Goal: Browse casually

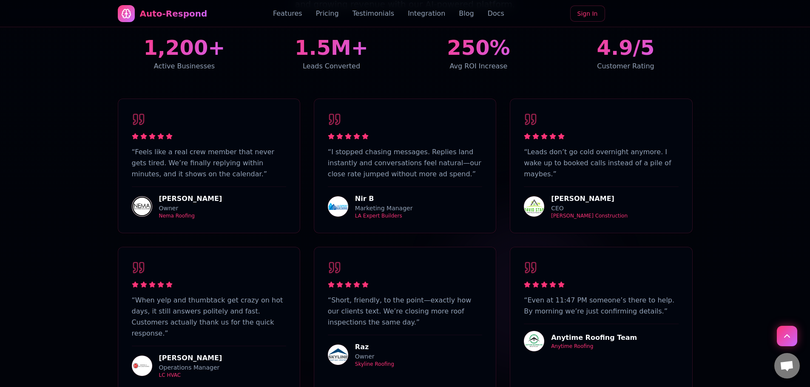
scroll to position [1630, 0]
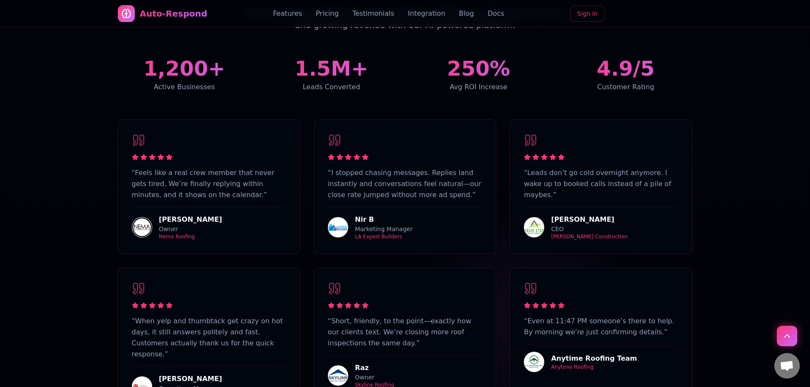
click at [215, 168] on p "“ Feels like a real crew member that never gets tired. We’re finally replying w…" at bounding box center [209, 184] width 154 height 33
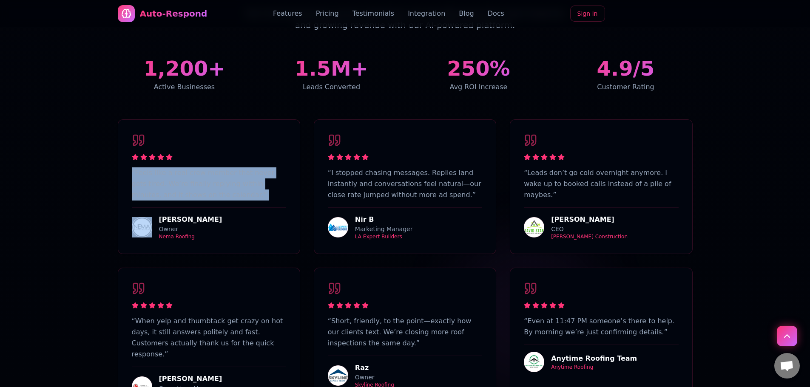
click at [215, 168] on p "“ Feels like a real crew member that never gets tired. We’re finally replying w…" at bounding box center [209, 184] width 154 height 33
copy p "“ Feels like a real crew member that never gets tired. We’re finally replying w…"
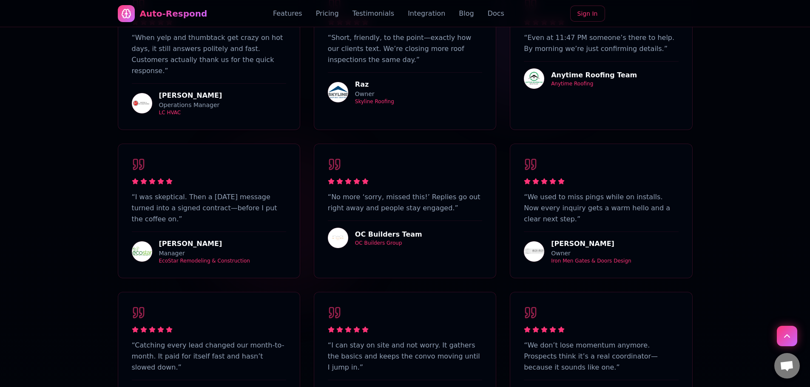
scroll to position [2127, 0]
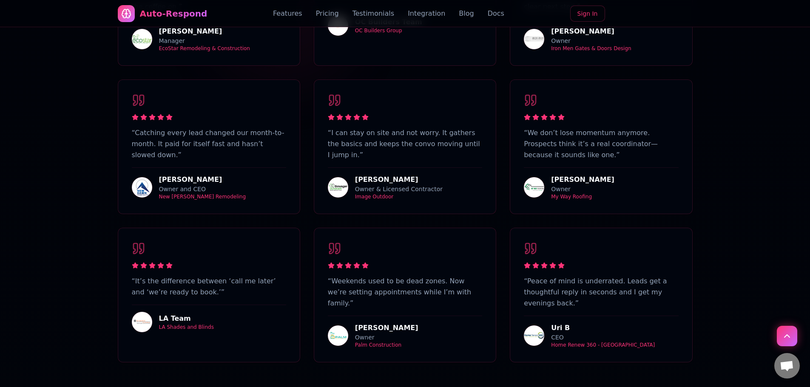
click at [384, 276] on p "“ Weekends used to be dead zones. Now we’re setting appointments while I’m with…" at bounding box center [405, 292] width 154 height 33
copy p "appointments"
click at [384, 276] on p "“ Weekends used to be dead zones. Now we’re setting appointments while I’m with…" at bounding box center [405, 292] width 154 height 33
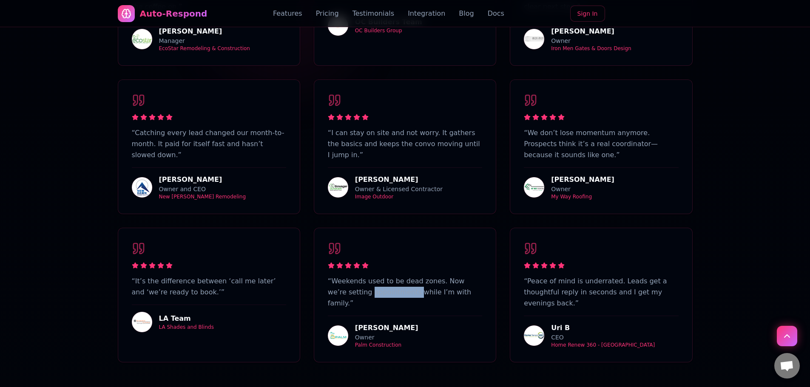
click at [384, 276] on p "“ Weekends used to be dead zones. Now we’re setting appointments while I’m with…" at bounding box center [405, 292] width 154 height 33
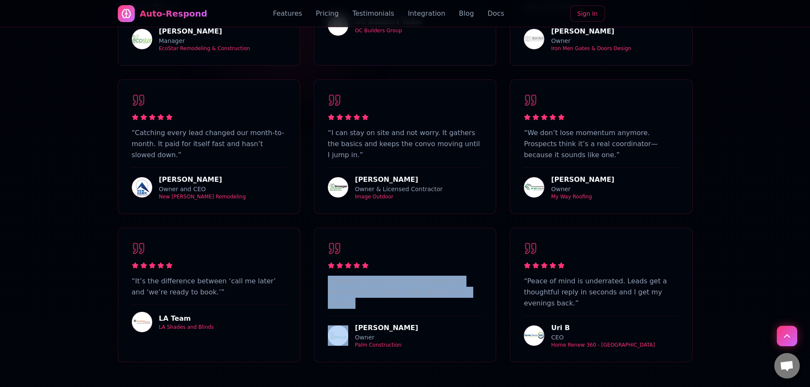
click at [384, 276] on p "“ Weekends used to be dead zones. Now we’re setting appointments while I’m with…" at bounding box center [405, 292] width 154 height 33
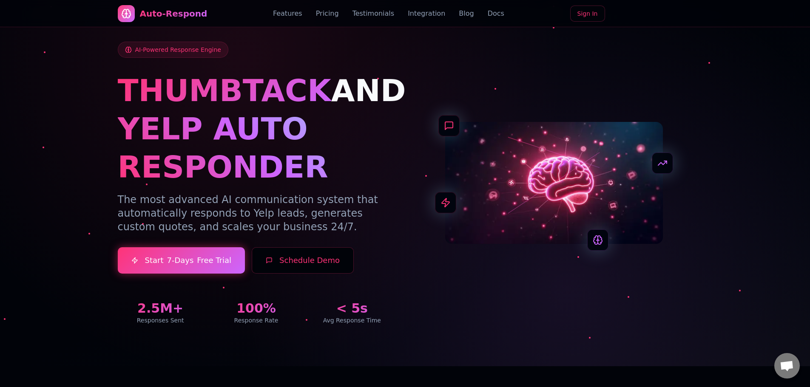
scroll to position [0, 0]
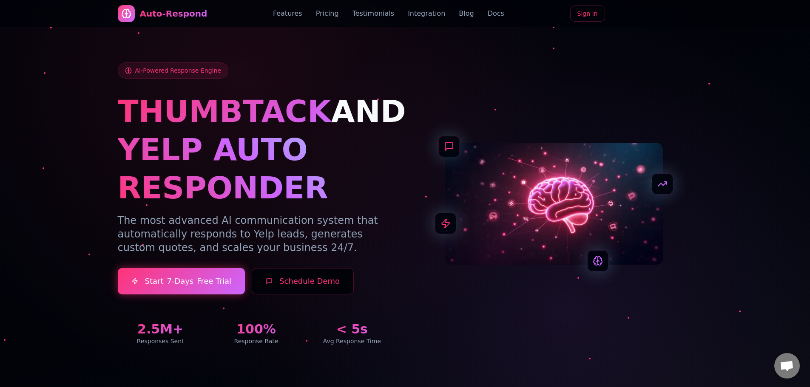
click at [414, 162] on div "AI-Powered Response Engine THUMBTACK AND YELP AUTO RESPONDER The most advanced …" at bounding box center [405, 204] width 575 height 283
click at [279, 137] on h1 "YELP AUTO RESPONDER" at bounding box center [256, 169] width 277 height 77
click at [411, 12] on link "Integration" at bounding box center [426, 14] width 37 height 10
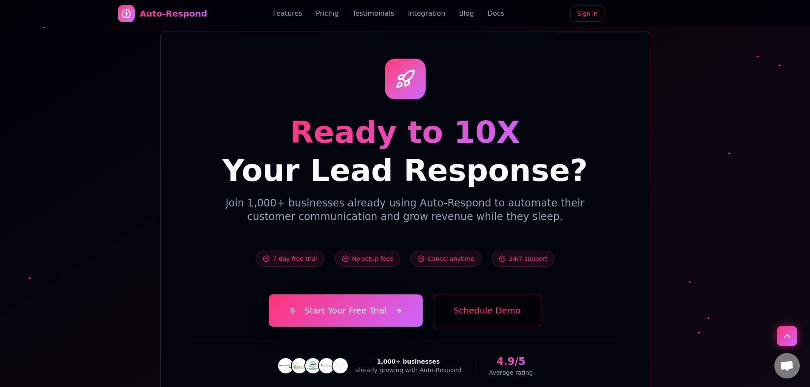
scroll to position [3230, 0]
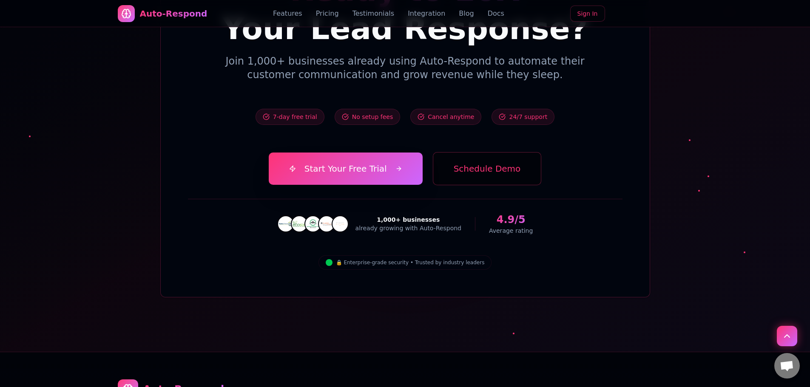
click at [402, 224] on div "already growing with Auto-Respond" at bounding box center [409, 228] width 106 height 9
click at [420, 216] on div "1,000+ businesses" at bounding box center [409, 220] width 106 height 9
click at [387, 224] on div "already growing with Auto-Respond" at bounding box center [409, 228] width 106 height 9
click at [425, 216] on div "1,000+ businesses" at bounding box center [409, 220] width 106 height 9
drag, startPoint x: 497, startPoint y: 175, endPoint x: 520, endPoint y: 170, distance: 23.5
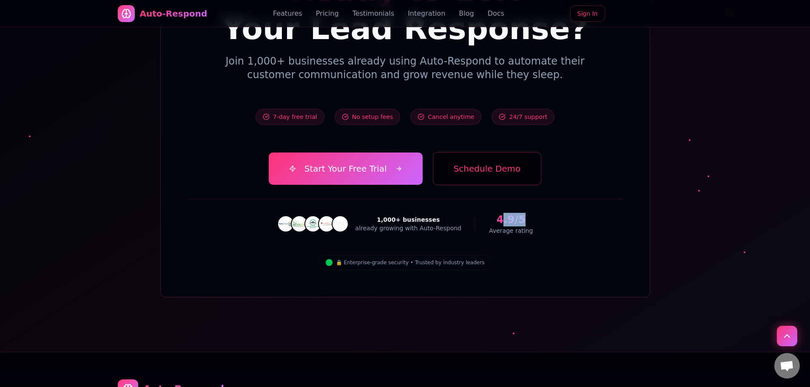
click at [520, 213] on div "4.9/5" at bounding box center [511, 220] width 44 height 14
click at [510, 213] on div "4.9/5" at bounding box center [511, 220] width 44 height 14
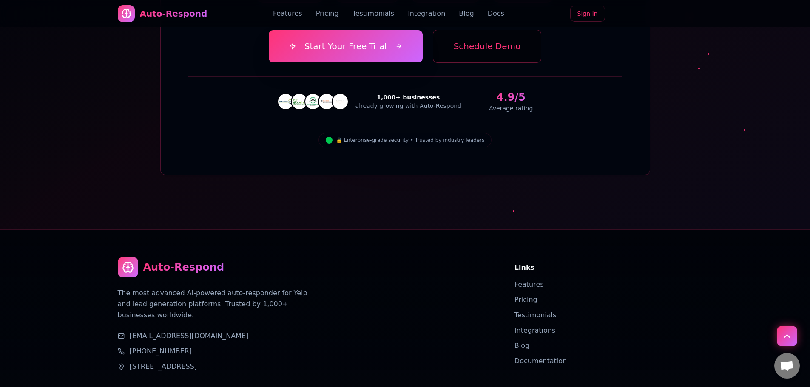
scroll to position [3400, 0]
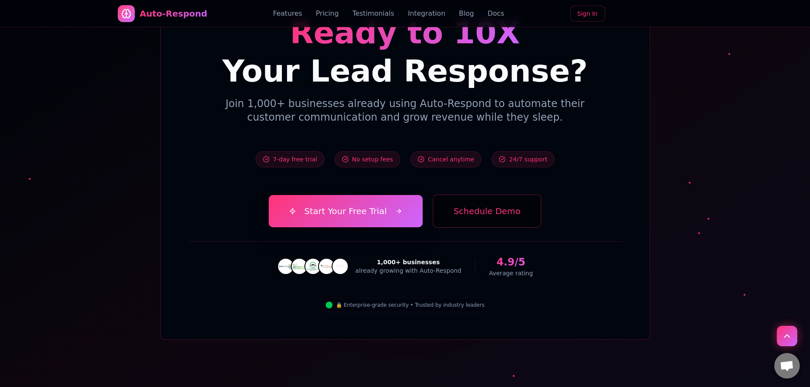
click at [504, 256] on div "4.9/5" at bounding box center [511, 263] width 44 height 14
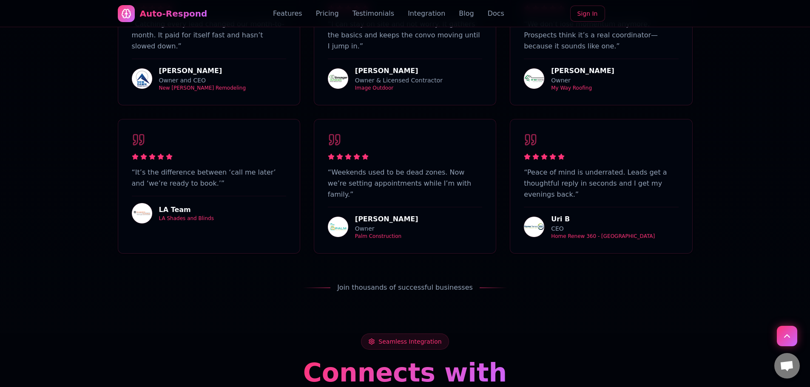
scroll to position [2124, 0]
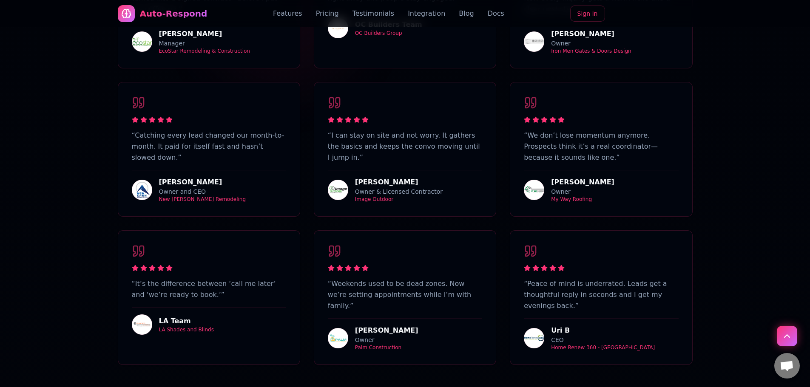
click at [390, 12] on div "Features Pricing Testimonials Integration Blog Docs" at bounding box center [388, 14] width 231 height 10
click at [386, 12] on link "Testimonials" at bounding box center [374, 14] width 42 height 10
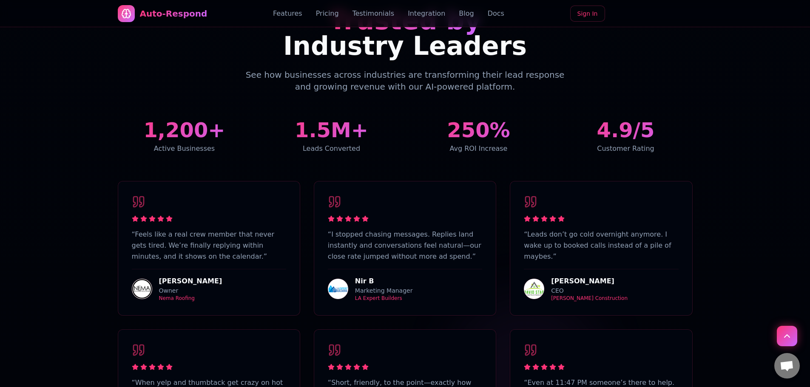
scroll to position [1613, 0]
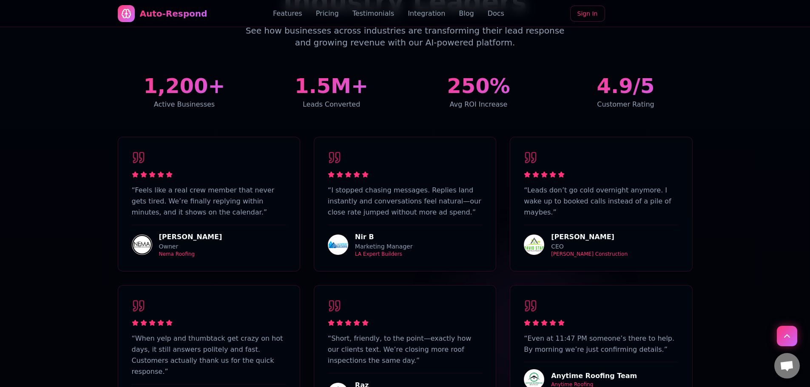
click at [375, 222] on div "“ I stopped chasing messages. Replies land instantly and conversations feel nat…" at bounding box center [405, 204] width 182 height 134
click at [376, 251] on div "LA Expert Builders" at bounding box center [384, 254] width 58 height 7
click at [379, 251] on div "LA Expert Builders" at bounding box center [384, 254] width 58 height 7
click at [381, 242] on div "Marketing Manager" at bounding box center [384, 246] width 58 height 9
click at [370, 242] on div "Marketing Manager" at bounding box center [384, 246] width 58 height 9
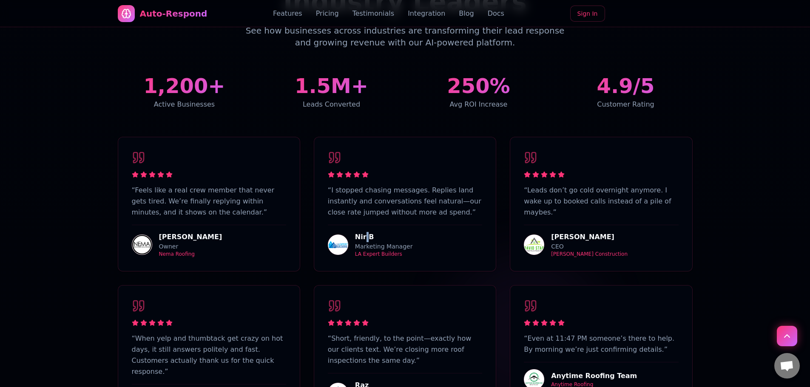
click at [365, 232] on div "Nir B" at bounding box center [384, 237] width 58 height 10
click at [360, 232] on div "Nir B" at bounding box center [384, 237] width 58 height 10
click at [348, 225] on div "Nir B Marketing Manager LA Expert Builders" at bounding box center [405, 241] width 154 height 33
click at [339, 235] on img at bounding box center [338, 245] width 20 height 20
drag, startPoint x: 375, startPoint y: 166, endPoint x: 368, endPoint y: 158, distance: 10.3
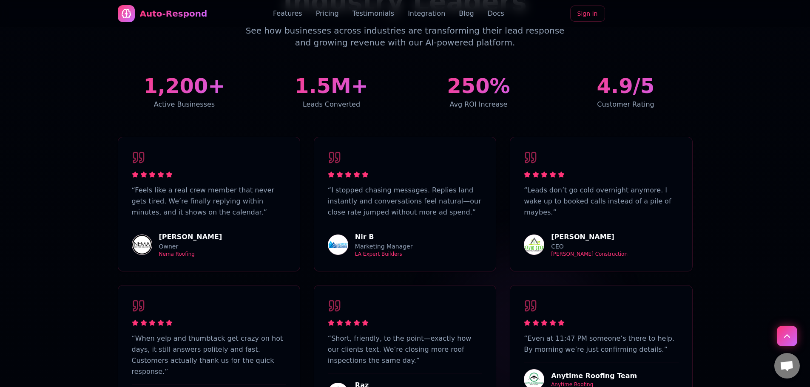
click at [374, 185] on p "“ I stopped chasing messages. Replies land instantly and conversations feel nat…" at bounding box center [405, 201] width 154 height 33
click at [340, 151] on div "“ I stopped chasing messages. Replies land instantly and conversations feel nat…" at bounding box center [405, 204] width 154 height 107
click at [339, 172] on icon at bounding box center [340, 175] width 6 height 6
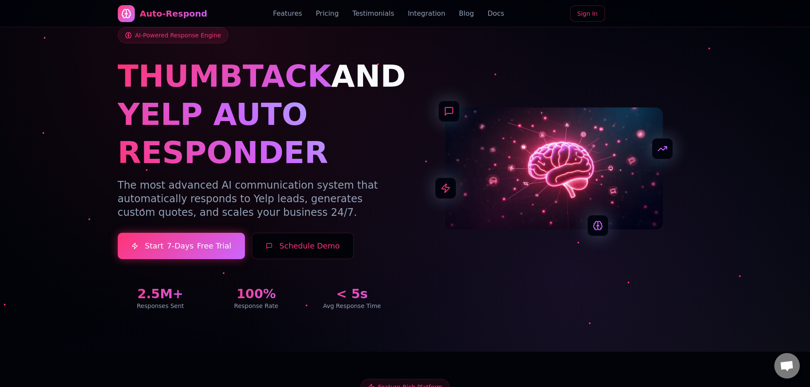
scroll to position [0, 0]
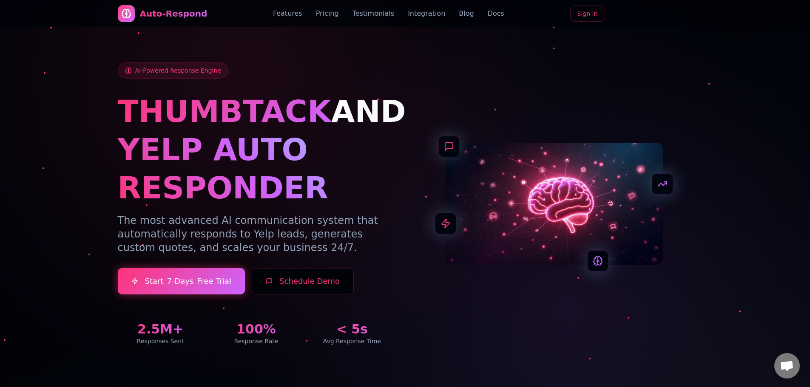
click at [166, 67] on span "AI-Powered Response Engine" at bounding box center [178, 70] width 86 height 9
click at [167, 73] on span "AI-Powered Response Engine" at bounding box center [178, 70] width 86 height 9
click at [123, 73] on div "AI-Powered Response Engine" at bounding box center [173, 71] width 111 height 16
click at [124, 72] on div "AI-Powered Response Engine" at bounding box center [173, 71] width 111 height 16
drag, startPoint x: 146, startPoint y: 17, endPoint x: 120, endPoint y: 17, distance: 26.8
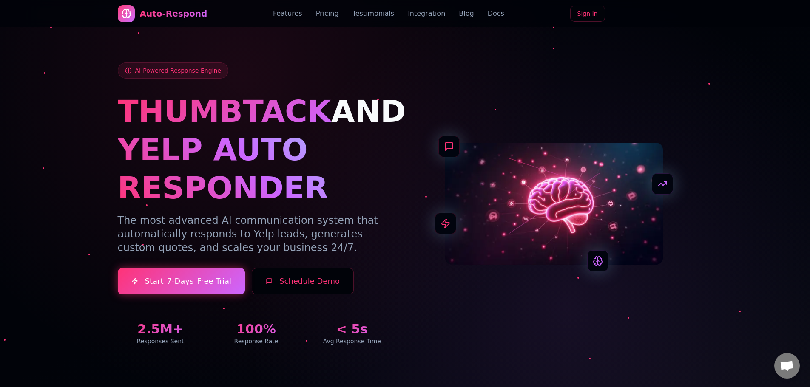
click at [118, 19] on div "Auto-Respond" at bounding box center [163, 13] width 90 height 17
click at [125, 16] on icon at bounding box center [126, 14] width 10 height 10
click at [134, 12] on div at bounding box center [126, 13] width 17 height 17
drag, startPoint x: 155, startPoint y: 13, endPoint x: 127, endPoint y: 12, distance: 28.1
click at [129, 12] on icon at bounding box center [126, 14] width 10 height 10
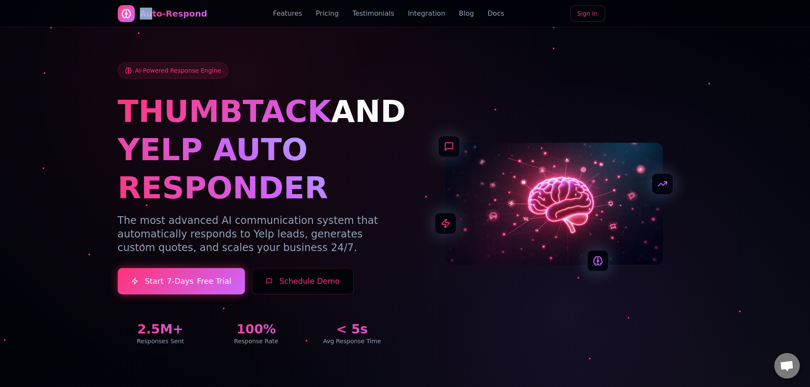
drag, startPoint x: 116, startPoint y: 10, endPoint x: 152, endPoint y: 12, distance: 36.6
click at [152, 12] on div "Auto-Respond Features Pricing Testimonials Integration Blog Docs Sign In" at bounding box center [405, 13] width 595 height 27
click at [188, 15] on div "Auto-Respond" at bounding box center [174, 14] width 68 height 12
click at [211, 10] on div "Auto-Respond Features Pricing Testimonials Integration Blog Docs Sign In" at bounding box center [405, 13] width 575 height 27
drag, startPoint x: 128, startPoint y: 10, endPoint x: 253, endPoint y: 40, distance: 128.4
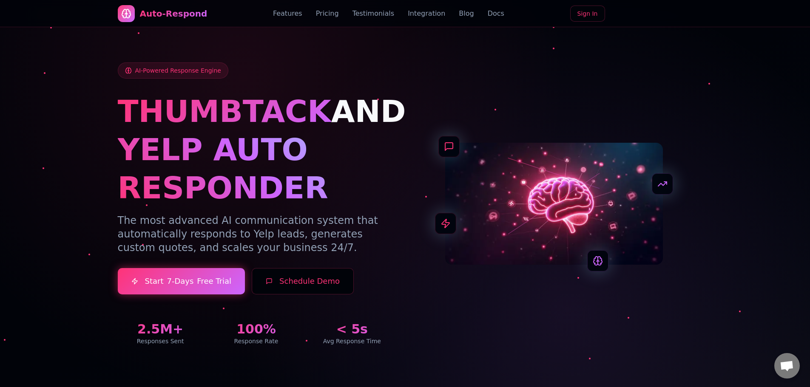
click at [253, 40] on div "AI-Powered Response Engine THUMBTACK AND YELP AUTO RESPONDER The most advanced …" at bounding box center [405, 194] width 595 height 344
drag, startPoint x: 440, startPoint y: 98, endPoint x: 405, endPoint y: 95, distance: 35.5
click at [434, 98] on div "AI-Powered Response Engine THUMBTACK AND YELP AUTO RESPONDER The most advanced …" at bounding box center [405, 204] width 575 height 283
drag, startPoint x: 178, startPoint y: 12, endPoint x: 158, endPoint y: 12, distance: 20.0
click at [158, 12] on div "Auto-Respond" at bounding box center [174, 14] width 68 height 12
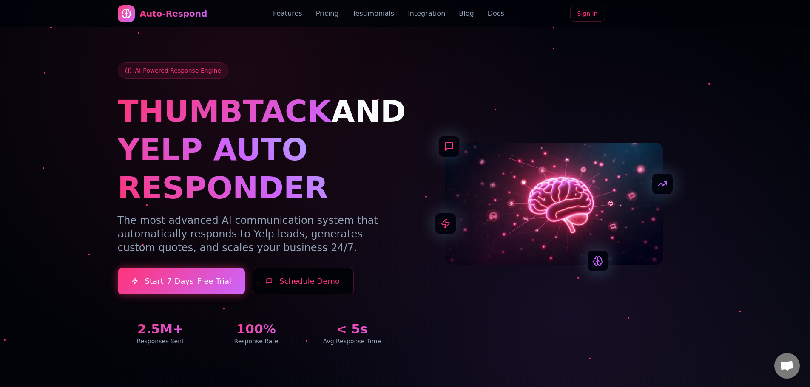
click at [157, 12] on div "Auto-Respond" at bounding box center [174, 14] width 68 height 12
drag, startPoint x: 476, startPoint y: 148, endPoint x: 456, endPoint y: 139, distance: 21.6
click at [475, 148] on img at bounding box center [554, 204] width 218 height 122
click at [360, 129] on span "AND" at bounding box center [368, 112] width 75 height 36
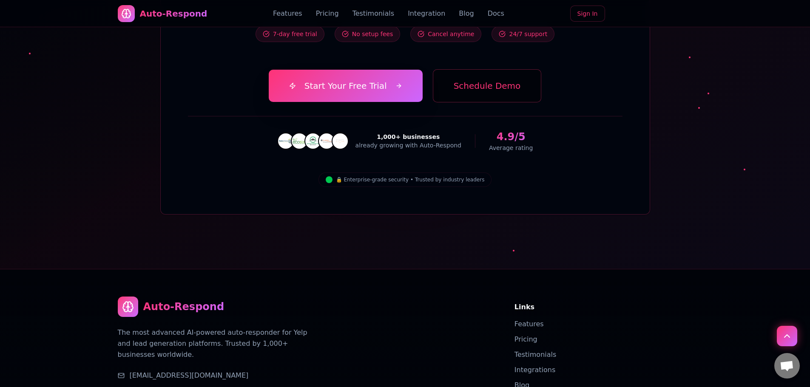
scroll to position [3400, 0]
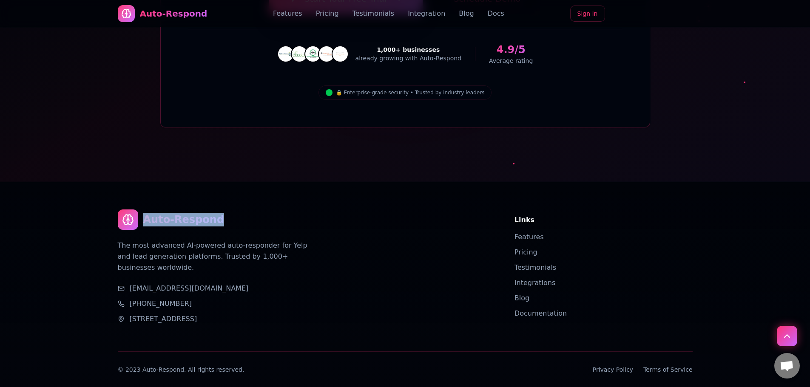
drag, startPoint x: 213, startPoint y: 169, endPoint x: 133, endPoint y: 174, distance: 80.1
click at [133, 210] on div "Auto-Respond" at bounding box center [306, 220] width 376 height 20
click at [133, 214] on icon at bounding box center [128, 220] width 12 height 12
click at [125, 214] on icon at bounding box center [128, 220] width 12 height 12
drag, startPoint x: 130, startPoint y: 170, endPoint x: 146, endPoint y: 167, distance: 16.0
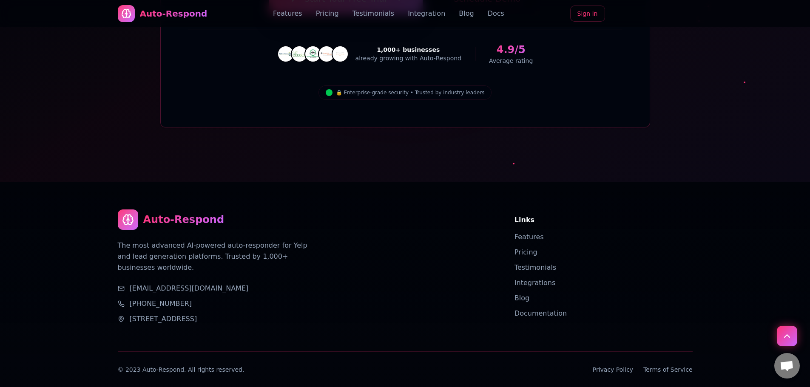
click at [146, 210] on div "Auto-Respond" at bounding box center [306, 220] width 376 height 20
drag, startPoint x: 131, startPoint y: 168, endPoint x: 112, endPoint y: 155, distance: 23.2
click at [112, 182] on div "Auto-Respond The most advanced AI-powered auto-responder for Yelp and lead gene…" at bounding box center [405, 308] width 595 height 253
drag, startPoint x: 117, startPoint y: 163, endPoint x: 164, endPoint y: 171, distance: 47.4
click at [164, 182] on div "Auto-Respond The most advanced AI-powered auto-responder for Yelp and lead gene…" at bounding box center [405, 308] width 595 height 253
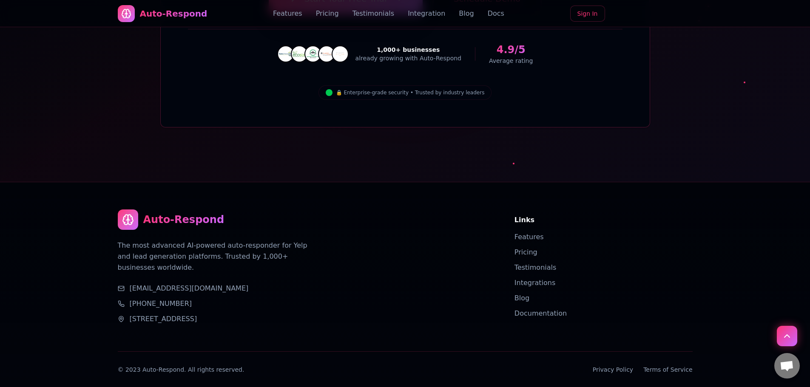
click at [231, 210] on div "Auto-Respond" at bounding box center [306, 220] width 376 height 20
click at [114, 182] on div "Auto-Respond The most advanced AI-powered auto-responder for Yelp and lead gene…" at bounding box center [405, 308] width 595 height 253
drag, startPoint x: 111, startPoint y: 159, endPoint x: 145, endPoint y: 173, distance: 36.6
click at [145, 182] on div "Auto-Respond The most advanced AI-powered auto-responder for Yelp and lead gene…" at bounding box center [405, 308] width 595 height 253
drag, startPoint x: 144, startPoint y: 159, endPoint x: 137, endPoint y: 169, distance: 12.3
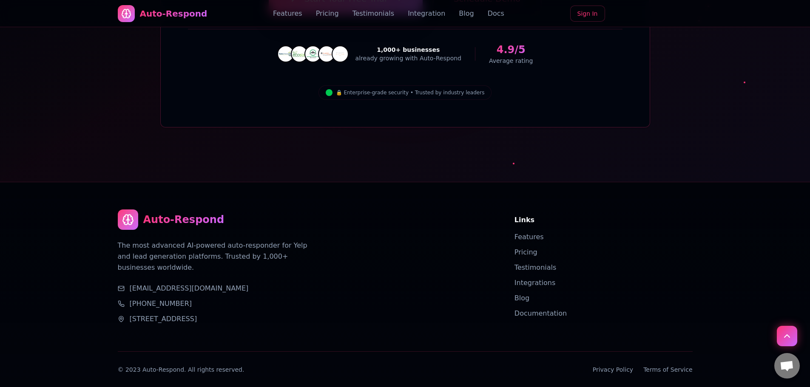
click at [137, 182] on div "Auto-Respond The most advanced AI-powered auto-responder for Yelp and lead gene…" at bounding box center [405, 308] width 595 height 253
drag, startPoint x: 140, startPoint y: 169, endPoint x: 148, endPoint y: 169, distance: 7.7
click at [139, 210] on div "Auto-Respond" at bounding box center [306, 220] width 376 height 20
drag, startPoint x: 186, startPoint y: 170, endPoint x: 92, endPoint y: 162, distance: 94.3
click at [92, 182] on footer "Auto-Respond The most advanced AI-powered auto-responder for Yelp and lead gene…" at bounding box center [405, 309] width 810 height 254
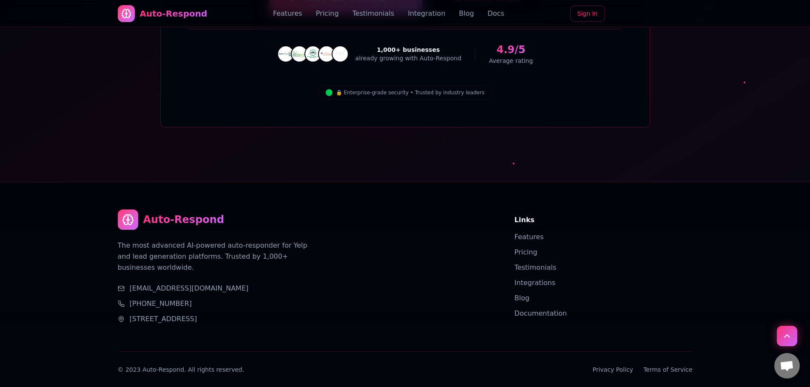
click at [132, 219] on icon at bounding box center [132, 219] width 0 height 0
click at [151, 213] on div "Auto-Respond" at bounding box center [183, 220] width 81 height 14
drag, startPoint x: 128, startPoint y: 166, endPoint x: 236, endPoint y: 158, distance: 108.8
click at [236, 182] on div "Auto-Respond The most advanced AI-powered auto-responder for Yelp and lead gene…" at bounding box center [405, 308] width 595 height 253
drag, startPoint x: 213, startPoint y: 167, endPoint x: 103, endPoint y: 168, distance: 109.7
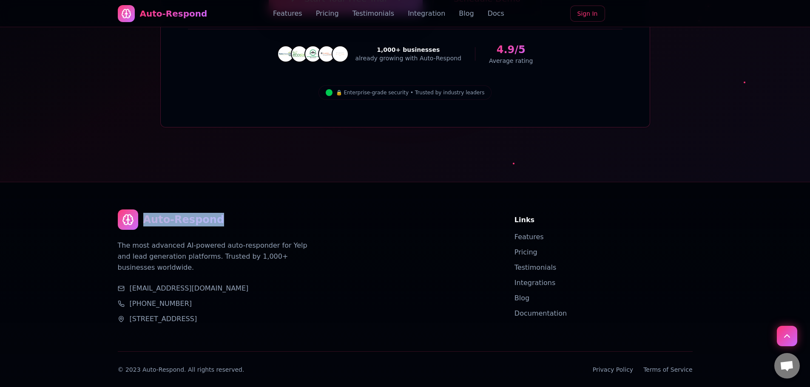
click at [103, 182] on footer "Auto-Respond The most advanced AI-powered auto-responder for Yelp and lead gene…" at bounding box center [405, 309] width 810 height 254
click at [417, 182] on div "Auto-Respond The most advanced AI-powered auto-responder for Yelp and lead gene…" at bounding box center [405, 308] width 595 height 253
drag, startPoint x: 220, startPoint y: 177, endPoint x: 133, endPoint y: 174, distance: 87.6
click at [133, 210] on div "Auto-Respond" at bounding box center [306, 220] width 376 height 20
copy div "Auto-Respond"
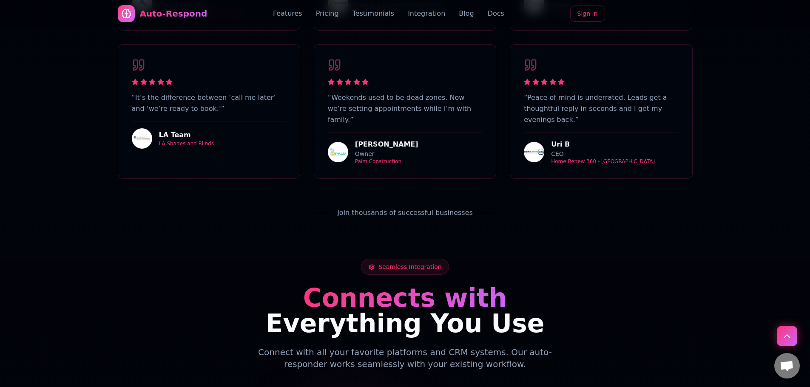
scroll to position [2266, 0]
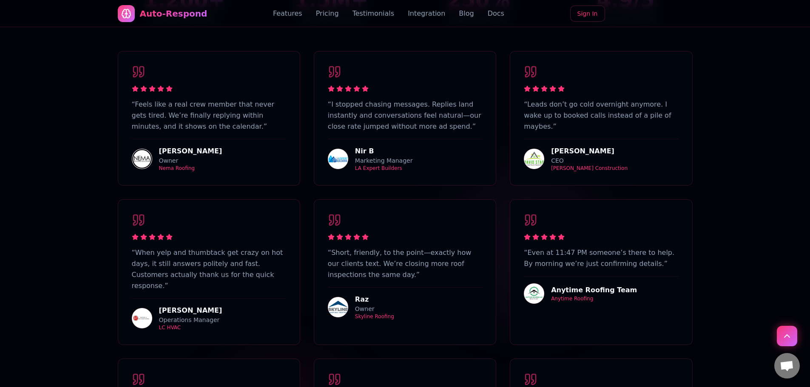
scroll to position [1628, 0]
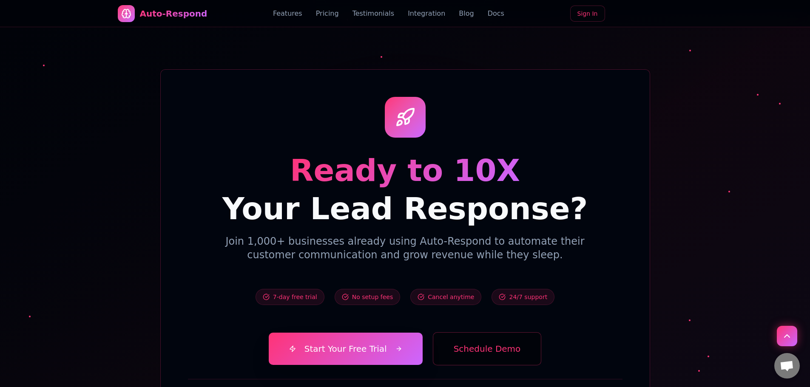
scroll to position [2975, 0]
